Goal: Task Accomplishment & Management: Use online tool/utility

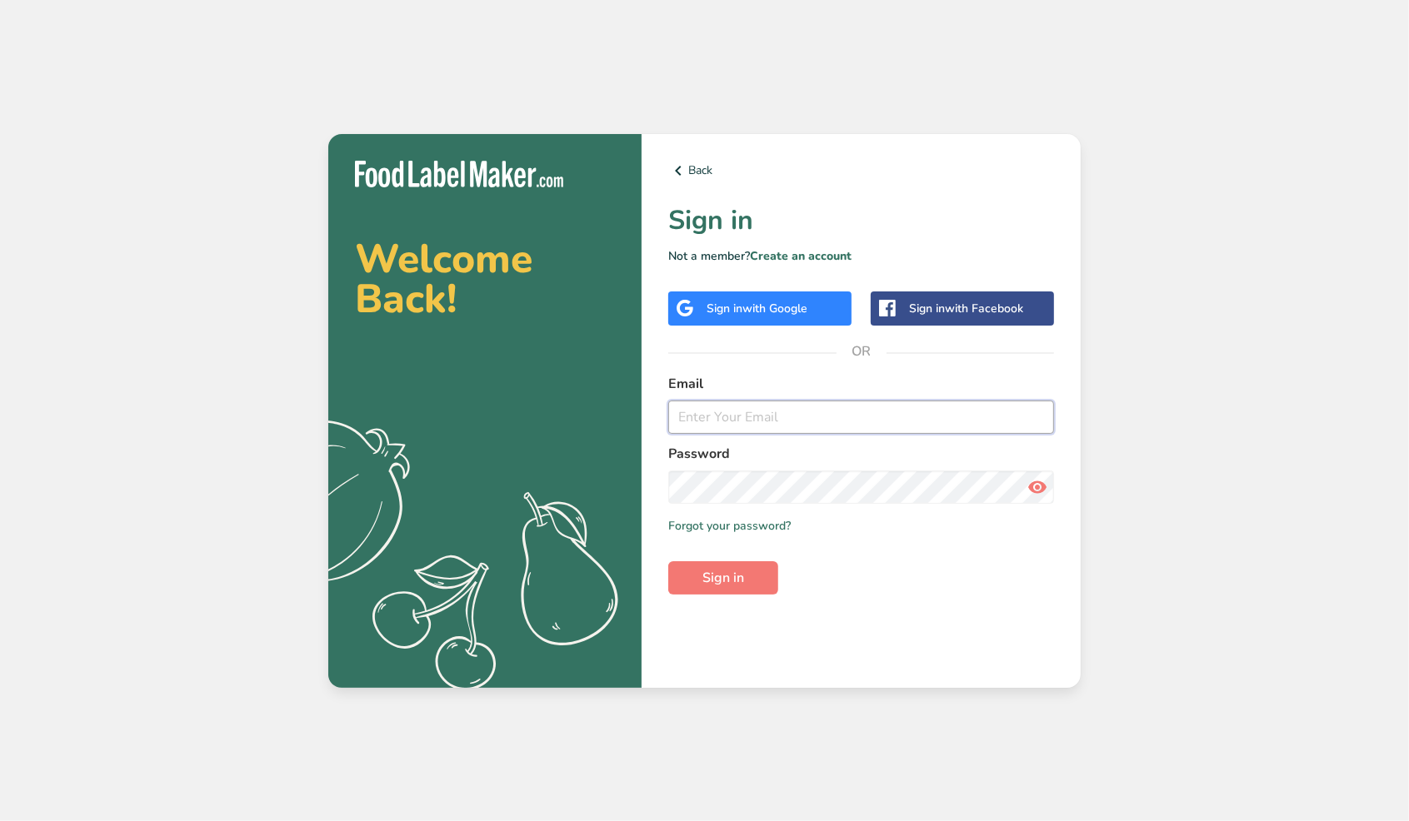
type input "[EMAIL_ADDRESS][DOMAIN_NAME]"
drag, startPoint x: 725, startPoint y: 560, endPoint x: 725, endPoint y: 575, distance: 15.0
click at [725, 560] on form "Email [EMAIL_ADDRESS][DOMAIN_NAME] Password Remember me Forgot your password? S…" at bounding box center [861, 484] width 386 height 221
click at [725, 575] on span "Sign in" at bounding box center [723, 578] width 42 height 20
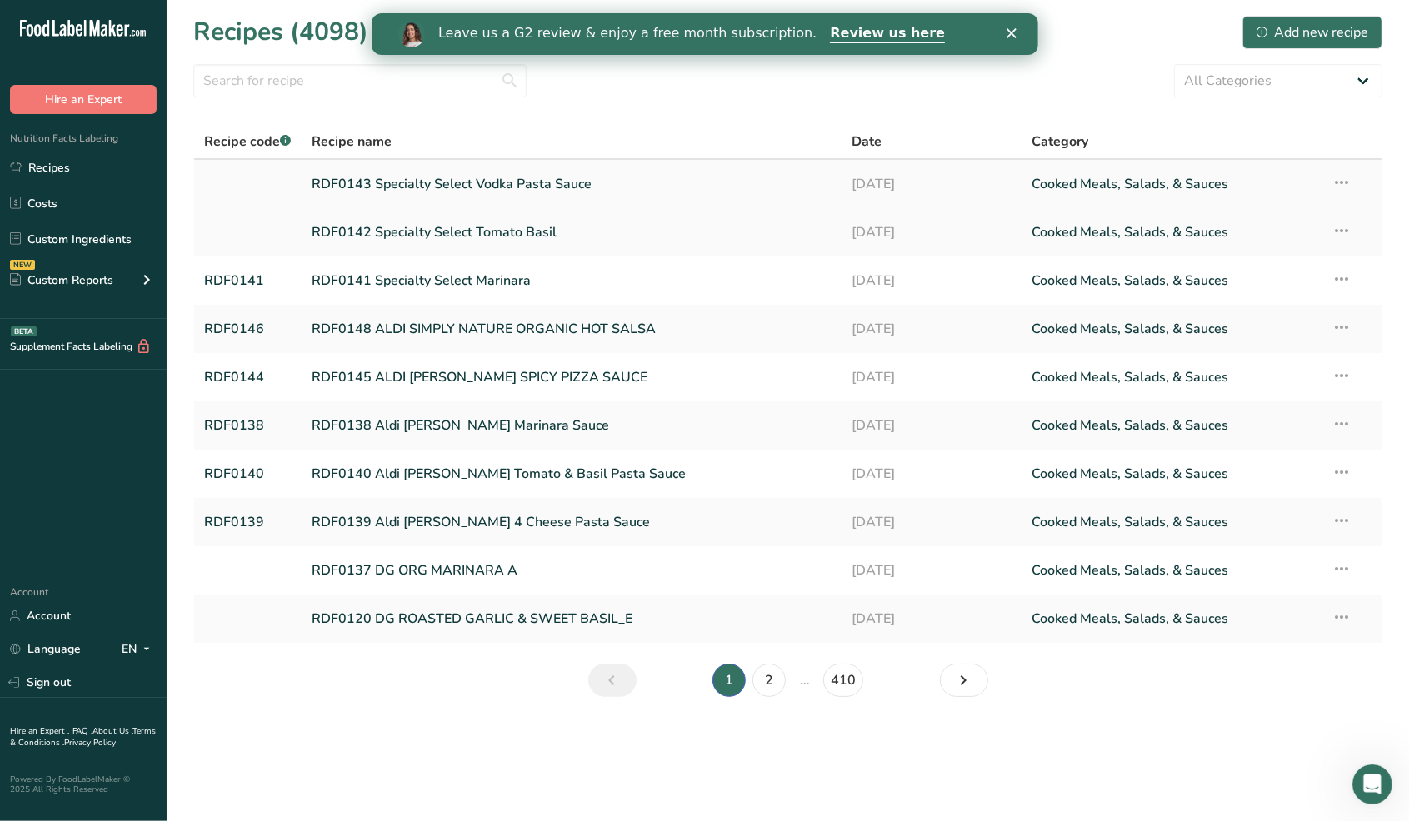
click at [497, 181] on link "RDF0143 Specialty Select Vodka Pasta Sauce" at bounding box center [572, 184] width 520 height 35
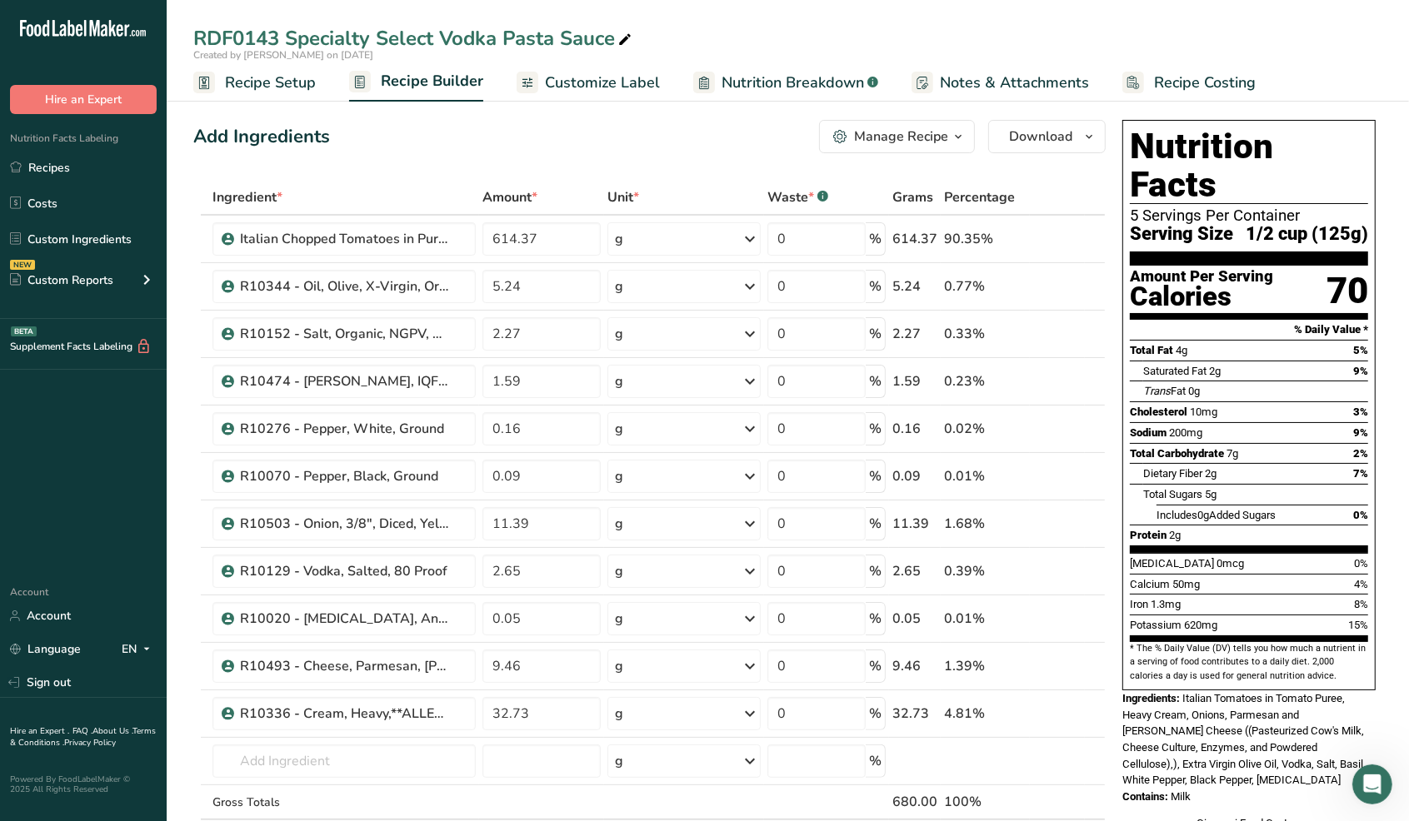
click at [591, 73] on span "Customize Label" at bounding box center [602, 83] width 115 height 22
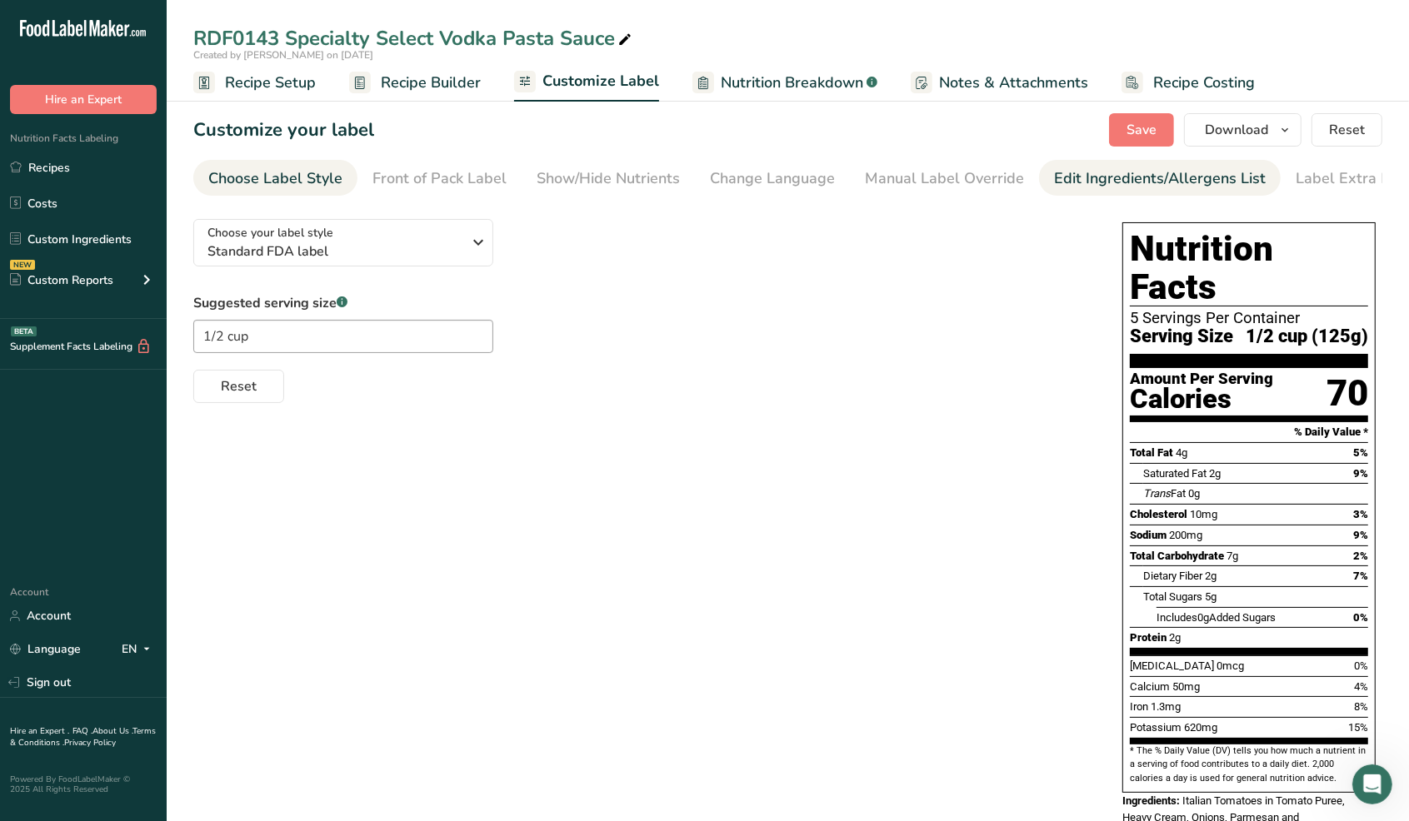
click at [1090, 192] on link "Edit Ingredients/Allergens List" at bounding box center [1160, 178] width 212 height 37
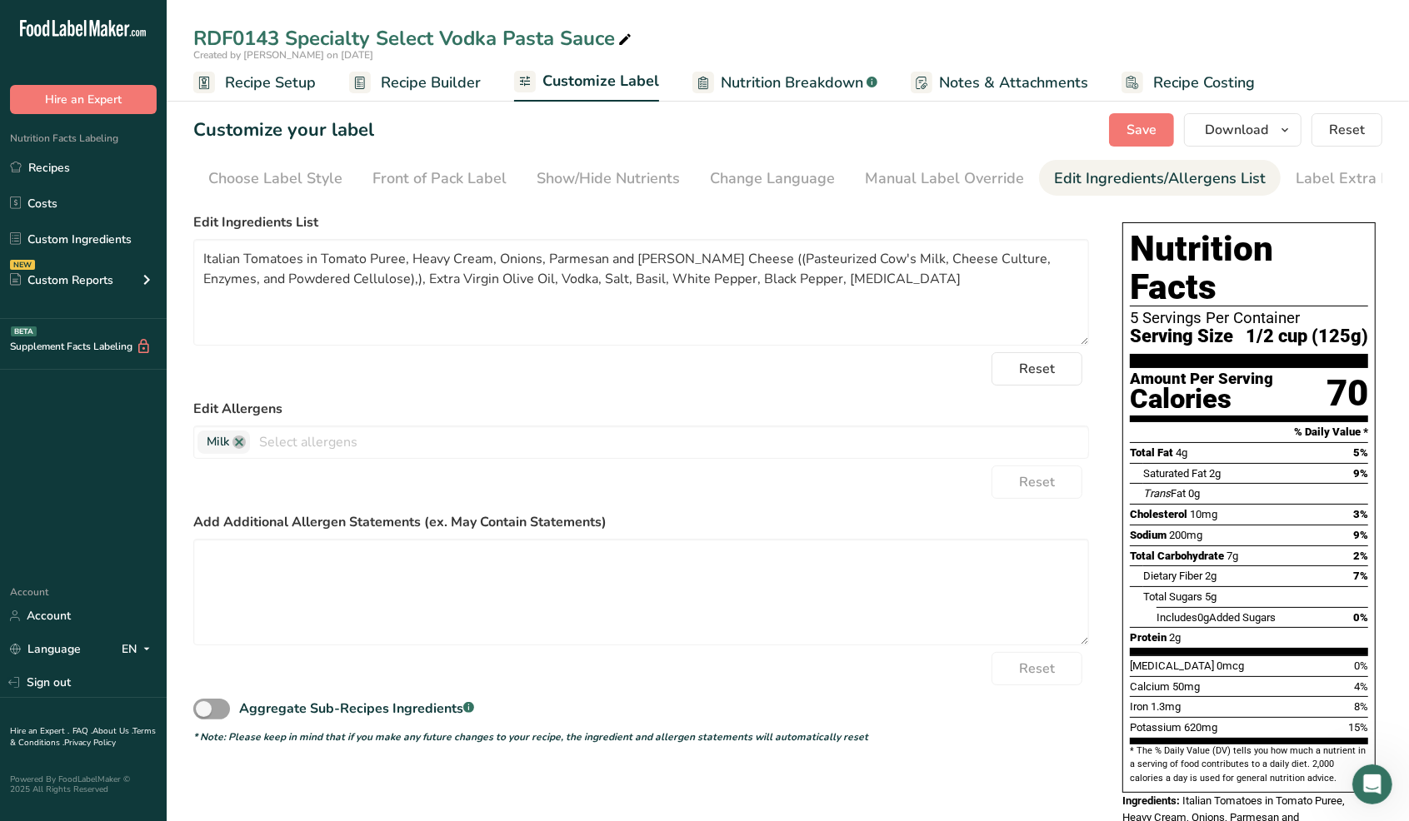
scroll to position [0, 41]
click at [756, 255] on textarea "Italian Tomatoes in Tomato Puree, Heavy Cream, Onions, Parmesan and [PERSON_NAM…" at bounding box center [640, 292] width 895 height 107
click at [367, 283] on textarea "Italian Tomatoes in Tomato Puree, Heavy Cream, Onions, Parmesan and [PERSON_NAM…" at bounding box center [640, 292] width 895 height 107
type textarea "Italian Tomatoes in Tomato Puree, Heavy Cream, Onions, Parmesan and [PERSON_NAM…"
click at [1123, 131] on button "Save" at bounding box center [1141, 129] width 65 height 33
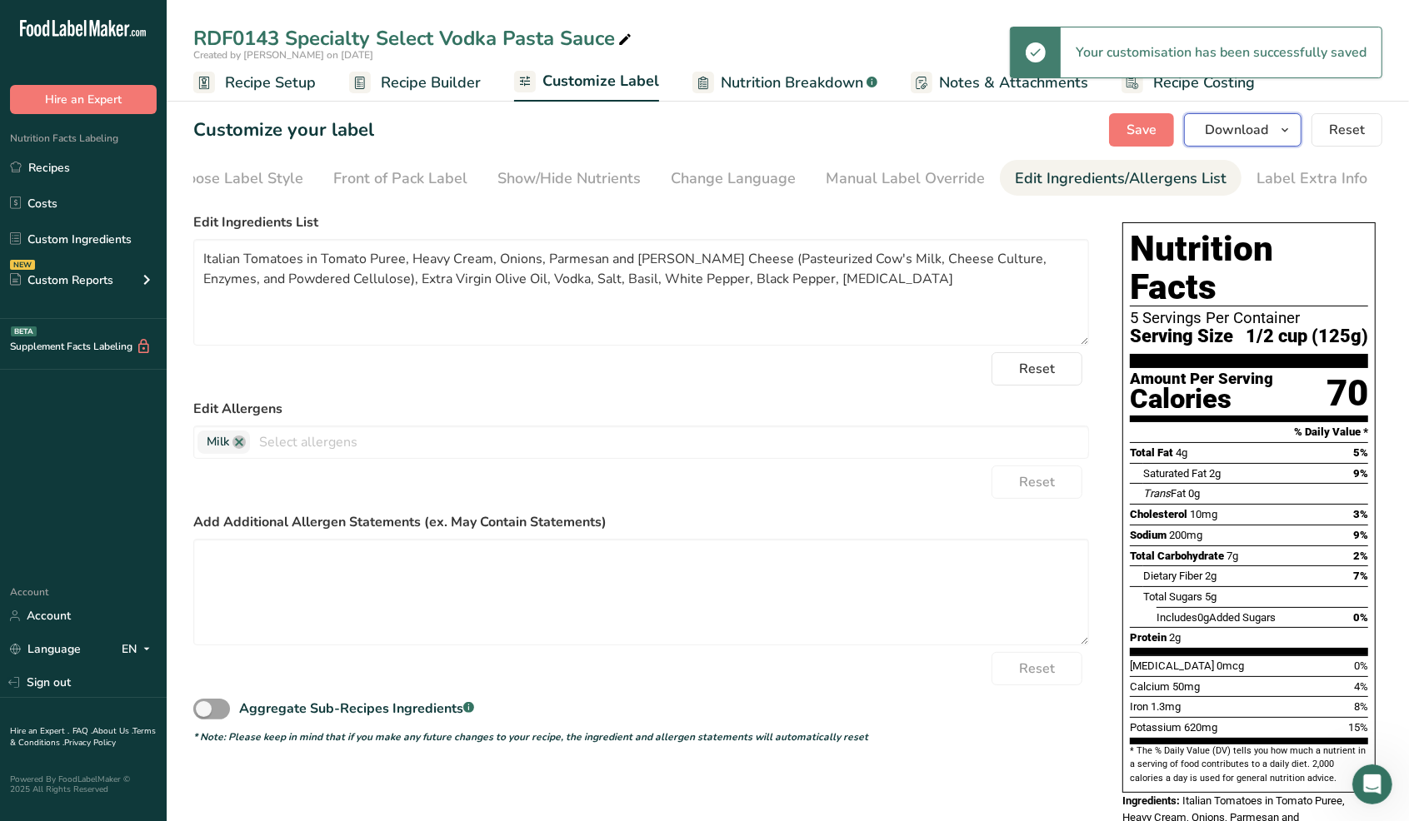
click at [1260, 126] on span "Download" at bounding box center [1236, 130] width 63 height 20
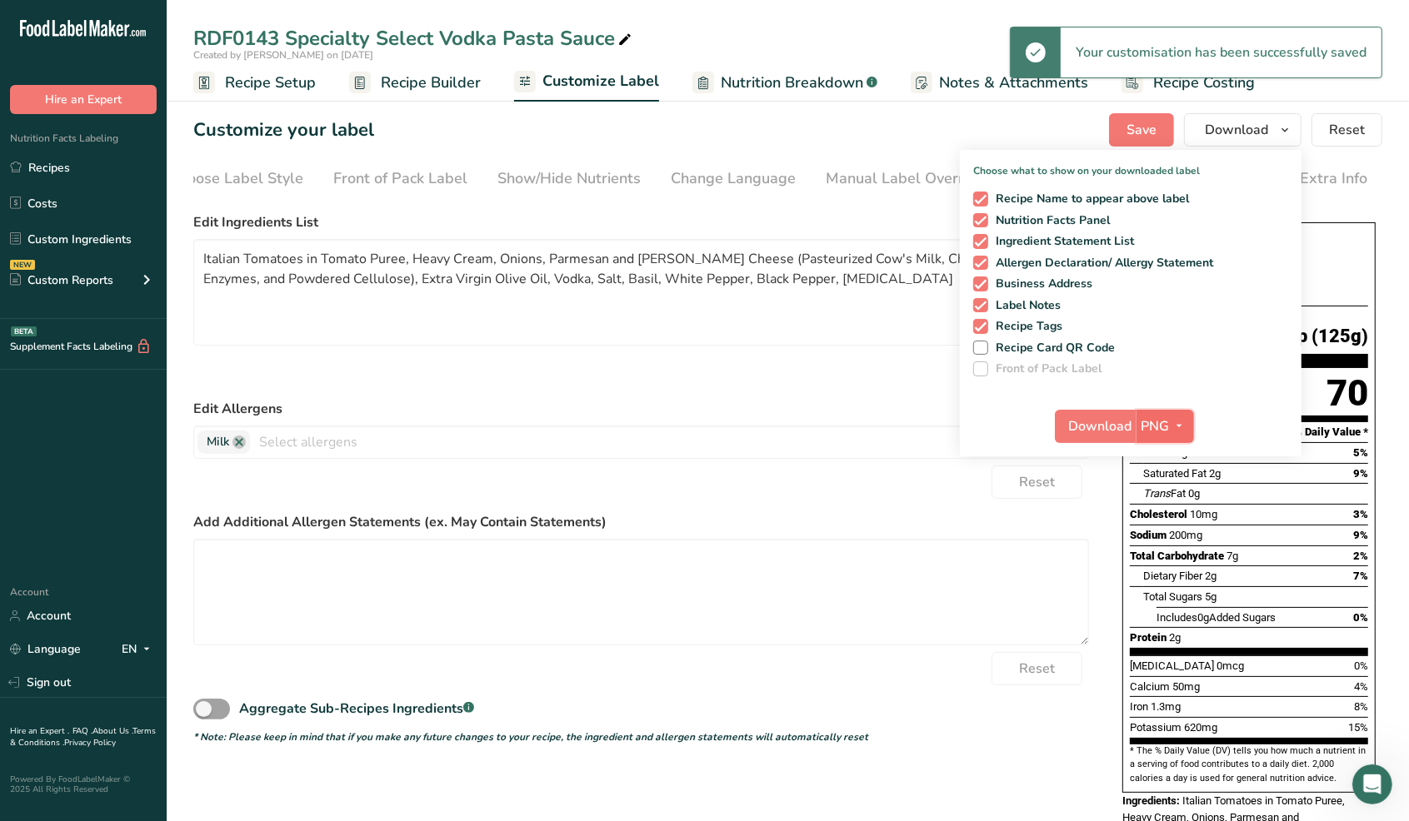
click at [1178, 426] on icon "button" at bounding box center [1179, 426] width 13 height 21
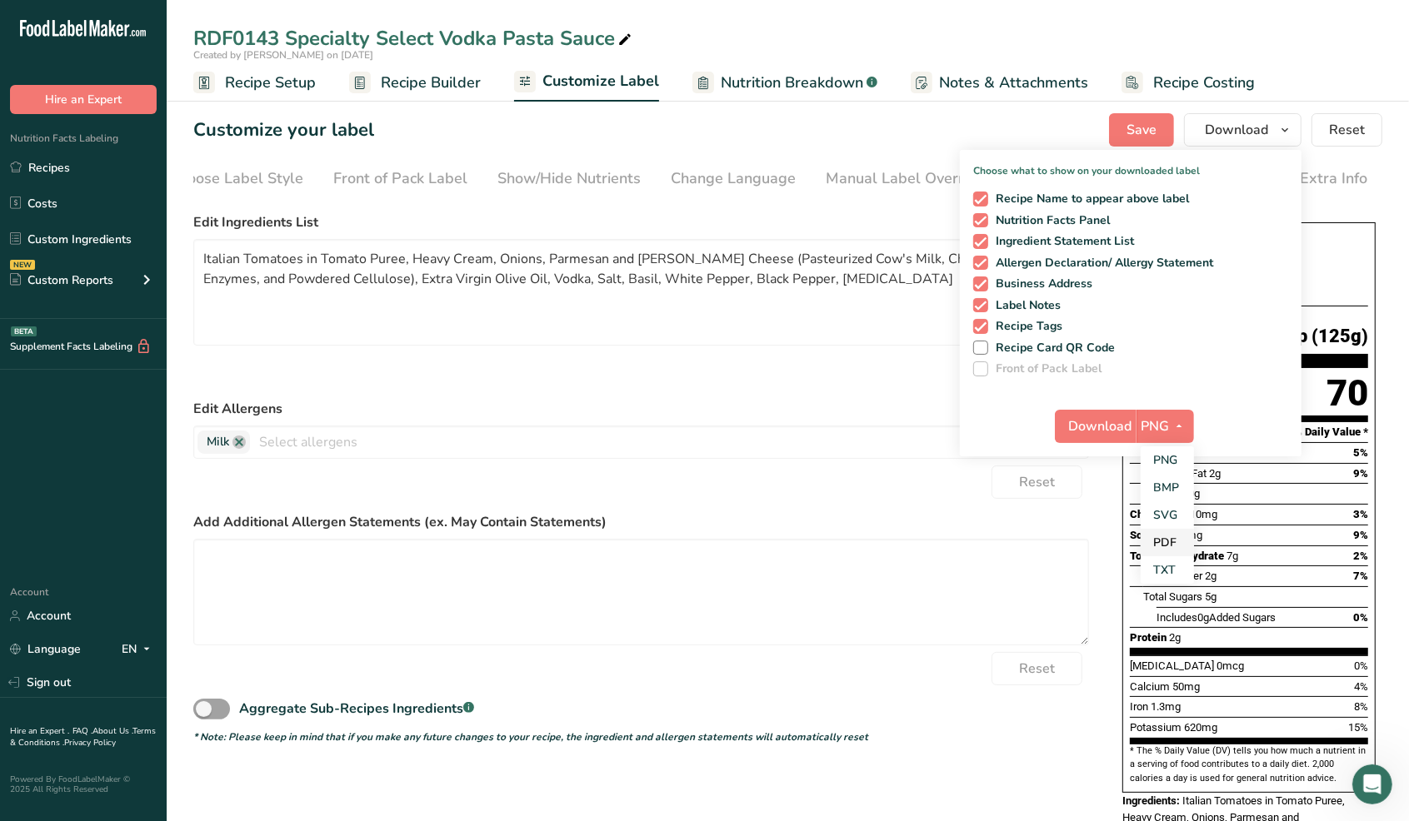
click at [1177, 544] on link "PDF" at bounding box center [1166, 542] width 53 height 27
click at [1090, 442] on div "Download PDF PNG BMP SVG PDF TXT" at bounding box center [1131, 429] width 342 height 53
click at [1092, 429] on span "Download" at bounding box center [1101, 426] width 63 height 20
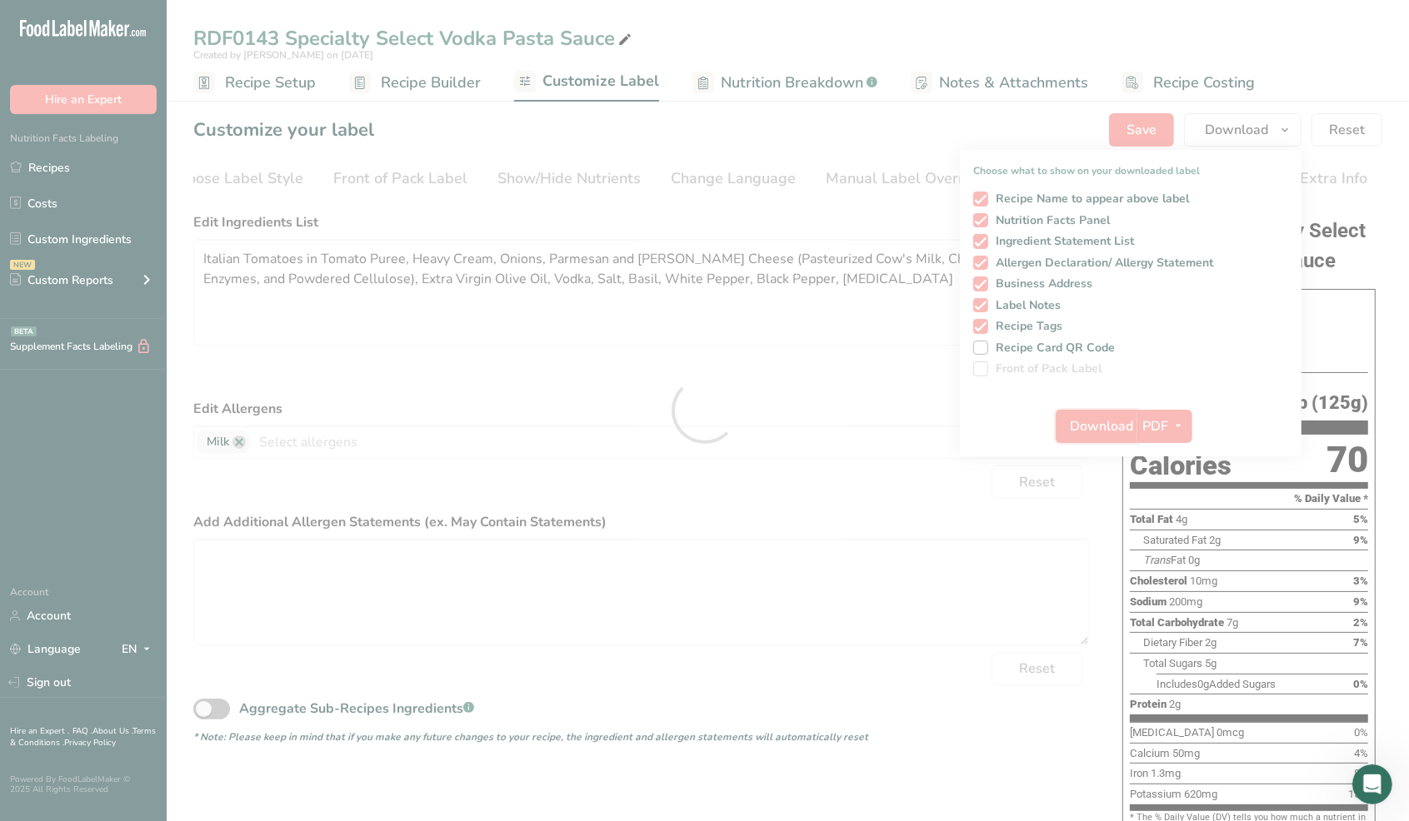
scroll to position [0, 0]
